Goal: Task Accomplishment & Management: Use online tool/utility

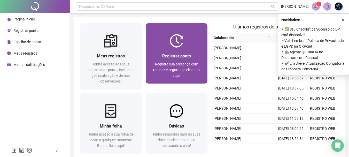
click at [187, 51] on div "Registrar ponto Registre sua presença com rapidez e segurança clicando aqui!" at bounding box center [177, 66] width 62 height 36
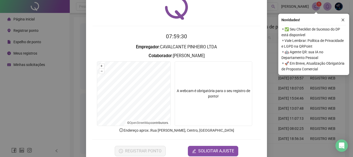
scroll to position [34, 0]
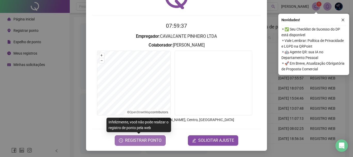
click at [151, 139] on span "REGISTRAR PONTO" at bounding box center [143, 140] width 36 height 6
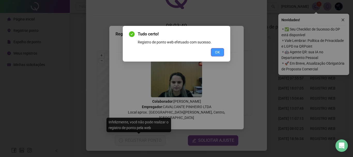
click at [216, 54] on span "OK" at bounding box center [217, 52] width 5 height 6
